Goal: Information Seeking & Learning: Learn about a topic

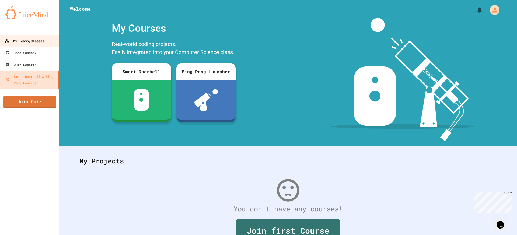
click at [30, 45] on link "My Teams/Classes" at bounding box center [29, 41] width 61 height 12
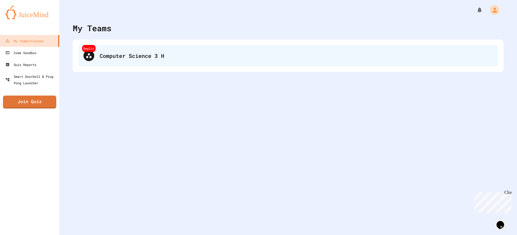
click at [89, 54] on icon at bounding box center [88, 55] width 5 height 5
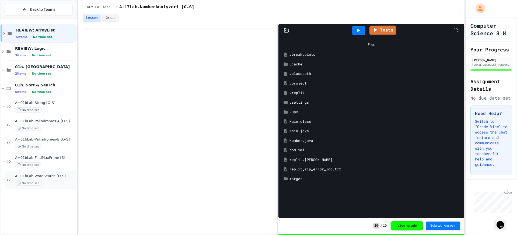
click at [42, 174] on span "A+01bLab-WordSearch [O-S]" at bounding box center [45, 176] width 61 height 5
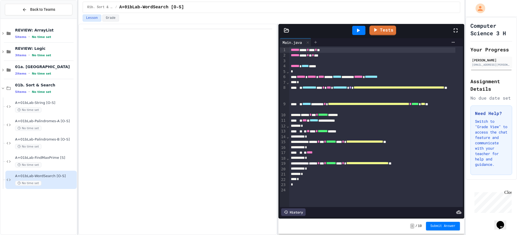
click at [314, 45] on div at bounding box center [315, 42] width 9 height 8
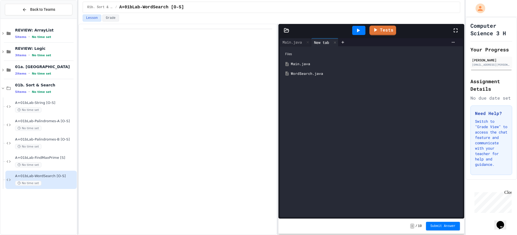
click at [312, 74] on div "WordSearch.java" at bounding box center [375, 73] width 169 height 5
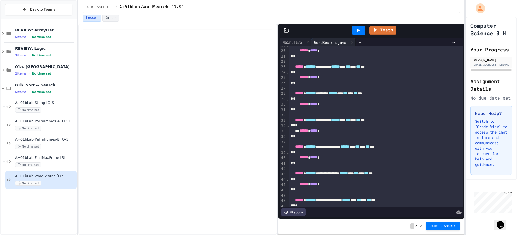
scroll to position [108, 0]
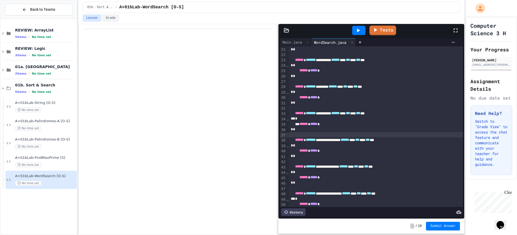
click at [331, 137] on div at bounding box center [376, 134] width 174 height 5
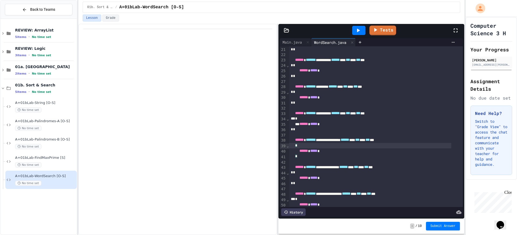
click at [325, 143] on div "*" at bounding box center [370, 145] width 162 height 5
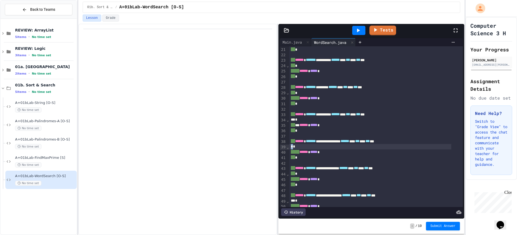
drag, startPoint x: 299, startPoint y: 146, endPoint x: 284, endPoint y: 146, distance: 14.8
click at [335, 149] on div "*" at bounding box center [370, 146] width 162 height 5
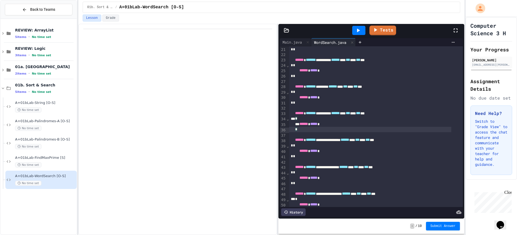
click at [343, 131] on div "*" at bounding box center [370, 129] width 162 height 5
